Goal: Task Accomplishment & Management: Use online tool/utility

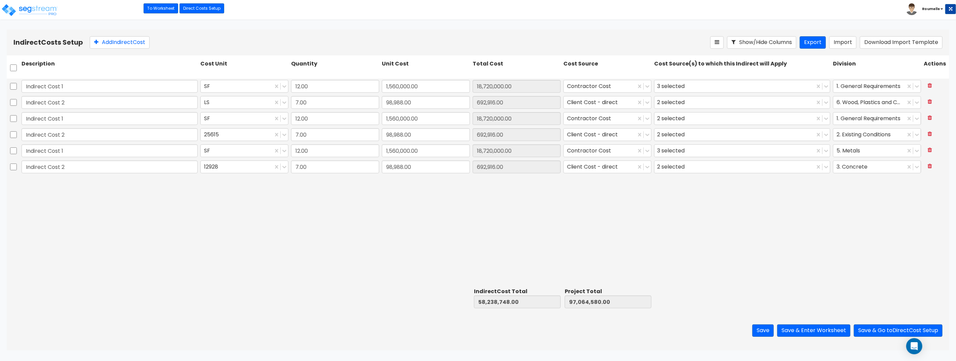
click at [737, 207] on div "Indirect Cost 1 SF 12.00 1,560,000.00 18,720,000.00 Contractor Cost 3 selected …" at bounding box center [478, 182] width 943 height 207
click at [779, 45] on button "Show/Hide Columns" at bounding box center [761, 42] width 69 height 12
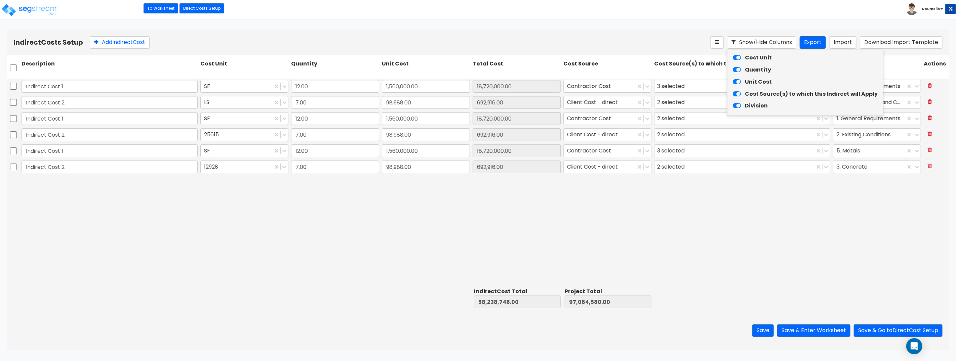
click at [736, 58] on icon at bounding box center [737, 57] width 8 height 7
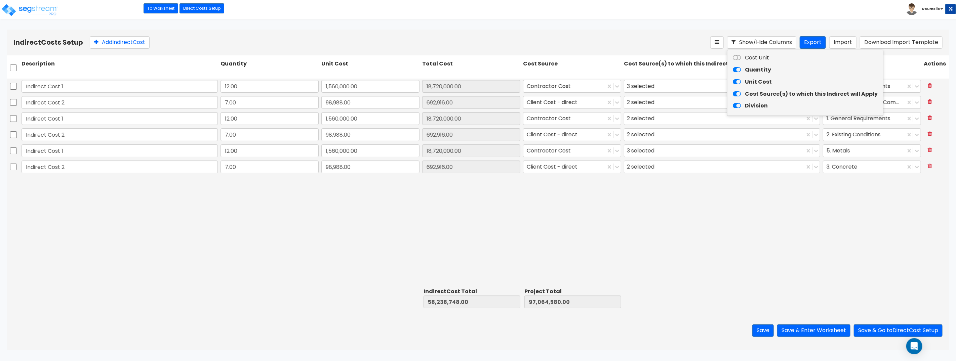
click at [739, 70] on icon at bounding box center [737, 70] width 8 height 7
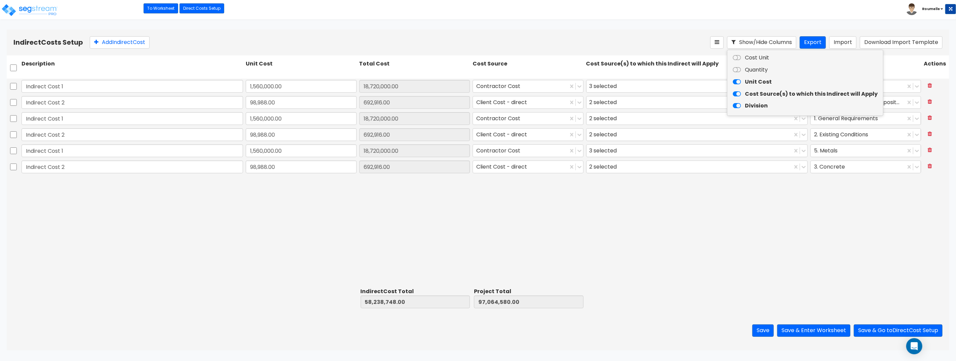
click at [737, 83] on icon at bounding box center [737, 82] width 8 height 7
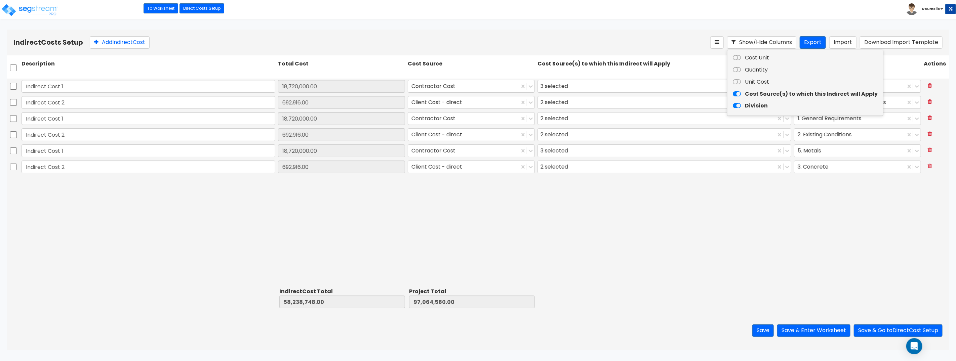
click at [736, 95] on icon at bounding box center [737, 94] width 8 height 7
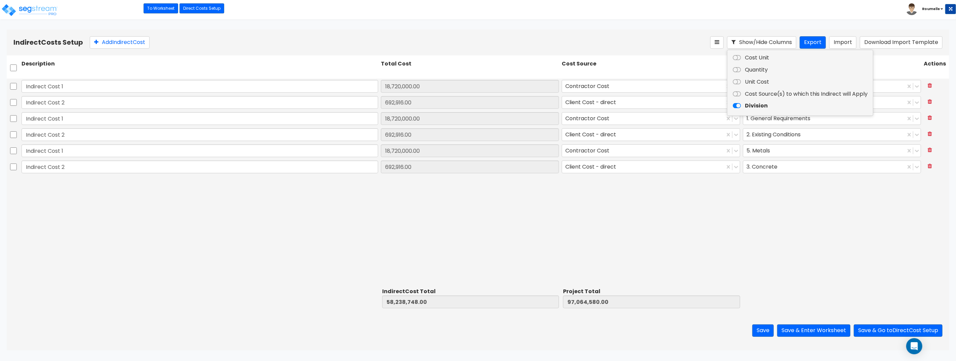
click at [738, 105] on icon at bounding box center [737, 106] width 8 height 7
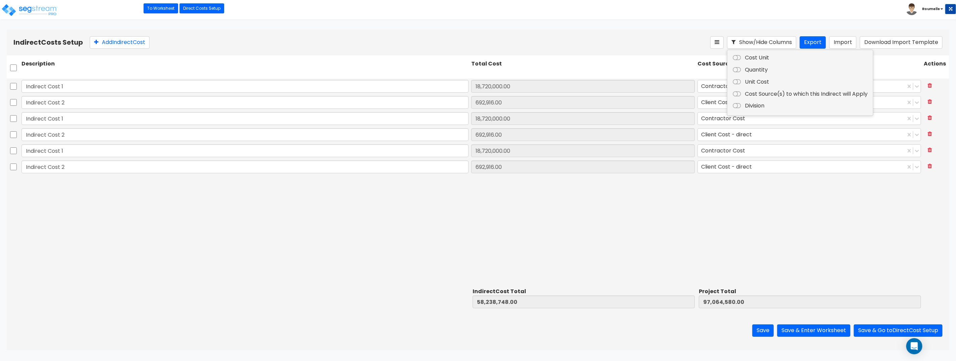
click at [736, 91] on icon at bounding box center [737, 94] width 8 height 7
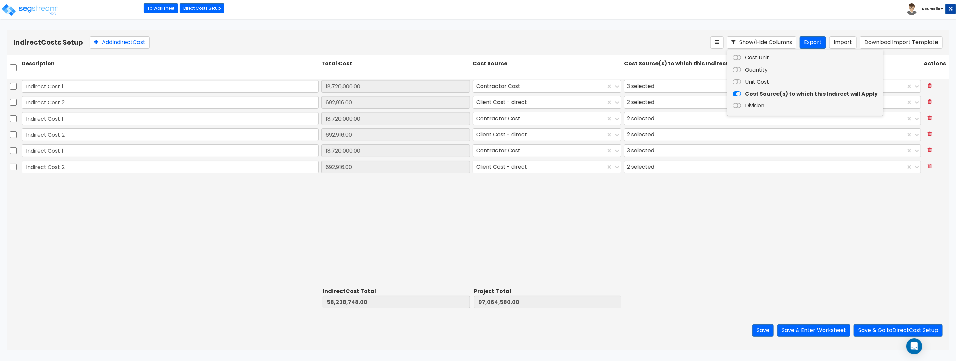
click at [737, 106] on icon at bounding box center [737, 106] width 8 height 7
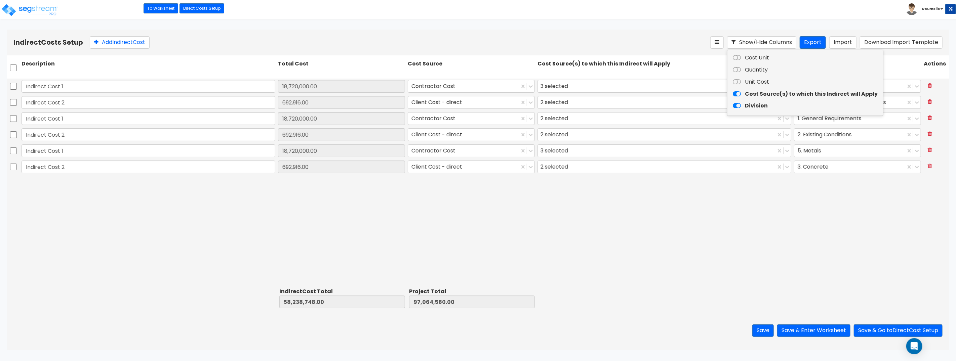
click at [736, 56] on icon at bounding box center [737, 57] width 8 height 7
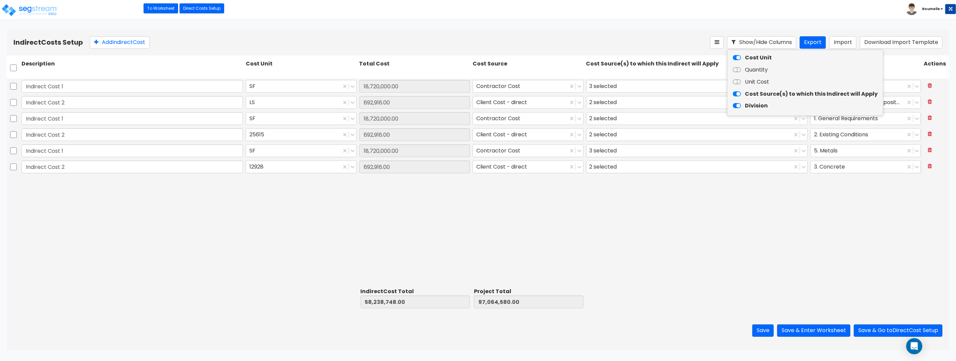
click at [737, 68] on icon at bounding box center [737, 70] width 8 height 7
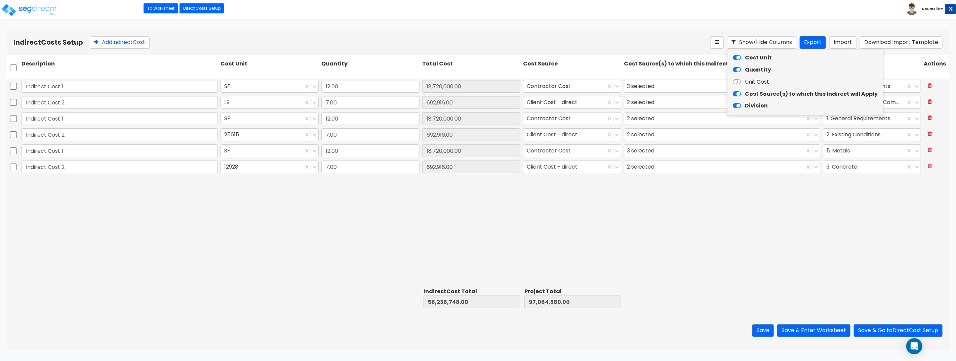
click at [737, 82] on icon at bounding box center [737, 82] width 8 height 7
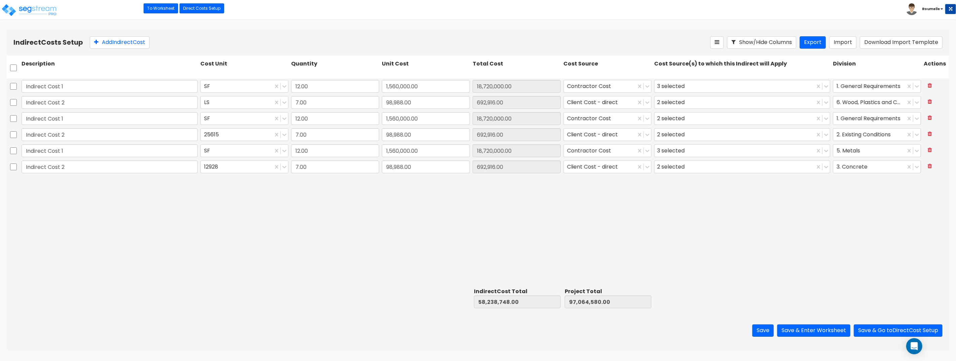
click at [837, 258] on div "Indirect Cost 1 SF 12.00 1,560,000.00 18,720,000.00 Contractor Cost 3 selected …" at bounding box center [478, 182] width 943 height 207
click at [469, 42] on div "Add Indirect Cost" at bounding box center [400, 42] width 621 height 12
